Goal: Task Accomplishment & Management: Use online tool/utility

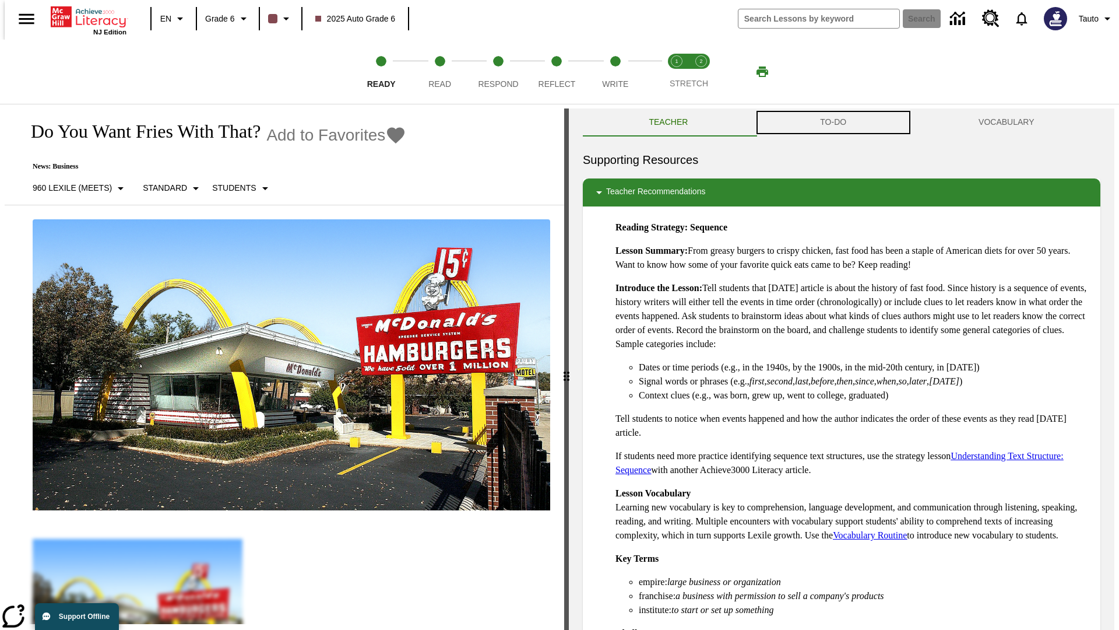
click at [834, 122] on button "TO-DO" at bounding box center [833, 122] width 159 height 28
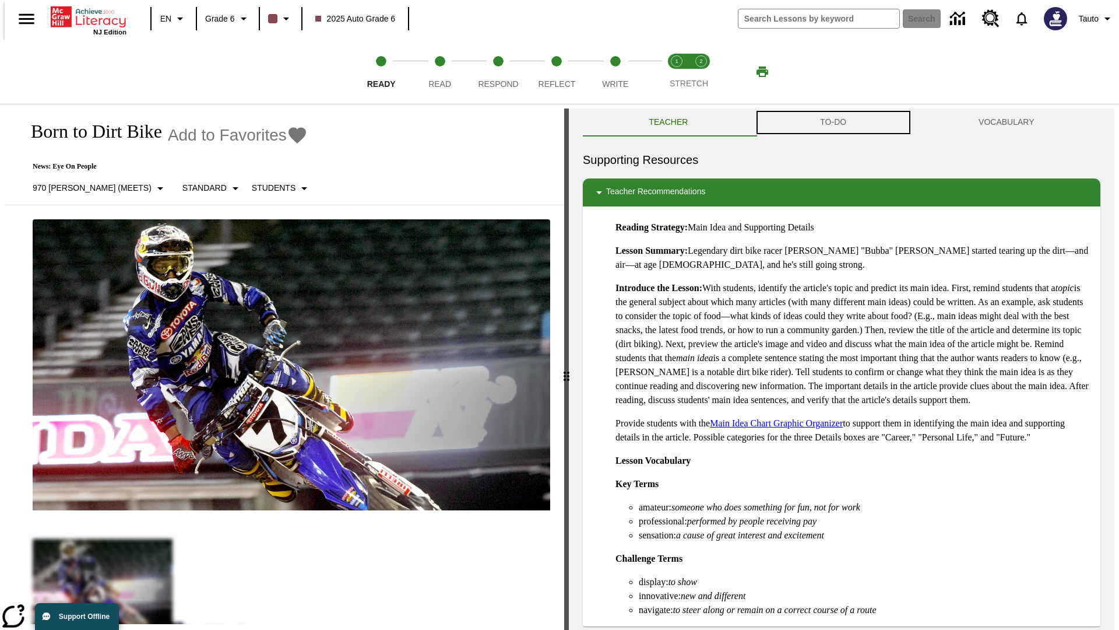
click at [834, 122] on button "TO-DO" at bounding box center [833, 122] width 159 height 28
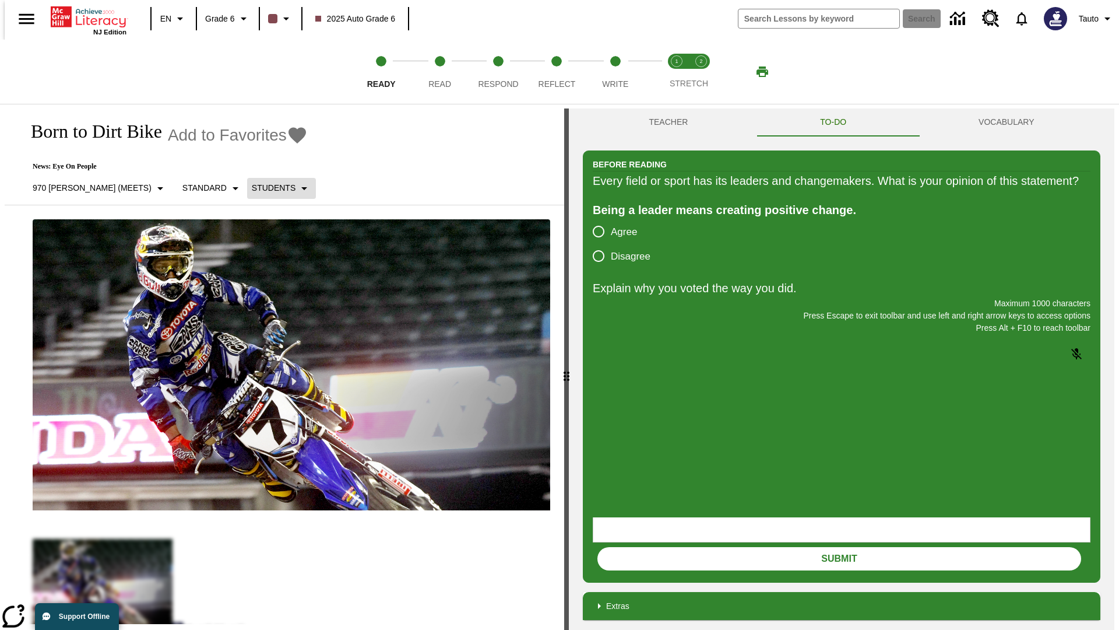
click at [252, 188] on p "Students" at bounding box center [274, 188] width 44 height 12
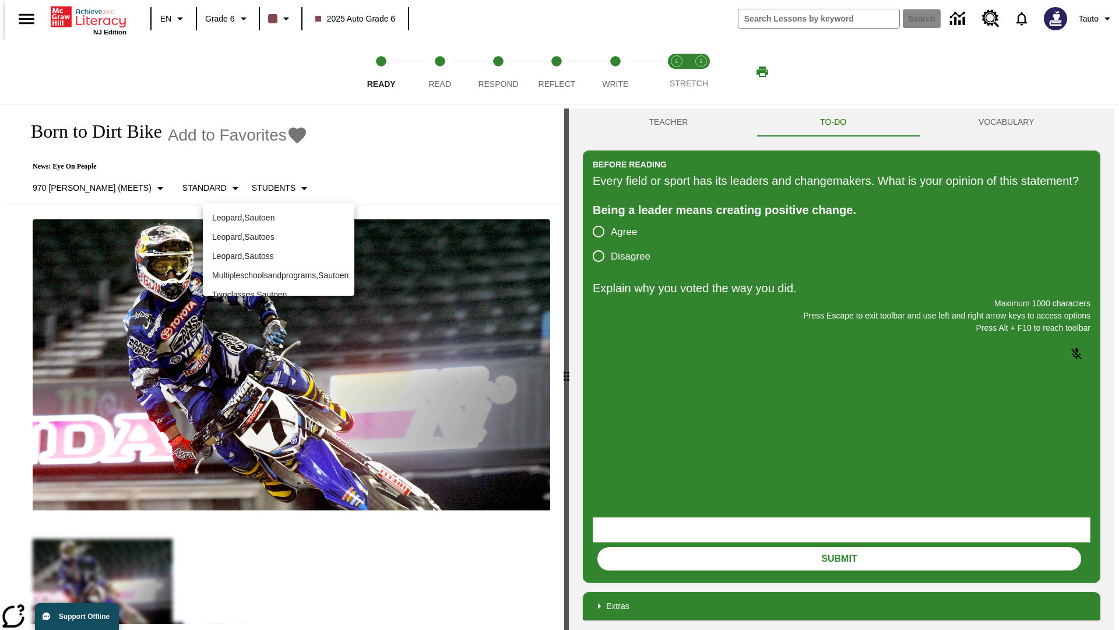
click at [560, 315] on div at bounding box center [559, 315] width 1119 height 630
